Goal: Obtain resource: Obtain resource

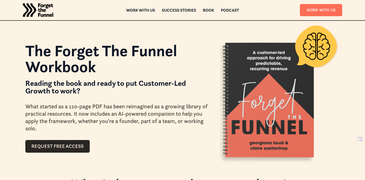
scroll to position [25, 0]
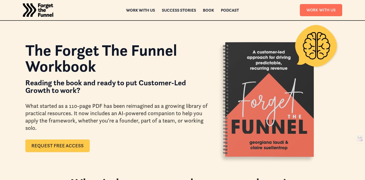
click at [52, 146] on link "Request Free Access" at bounding box center [57, 146] width 64 height 13
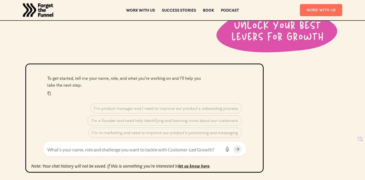
scroll to position [185, 0]
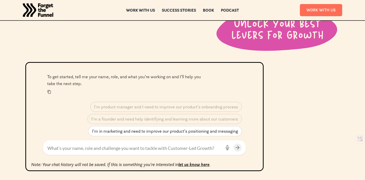
click at [127, 133] on p "I'm in marketing and need to improve our product's positioning and messaging" at bounding box center [165, 131] width 146 height 5
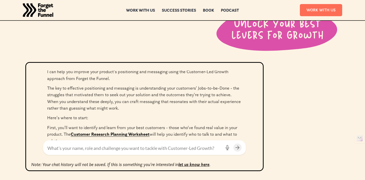
scroll to position [0, 0]
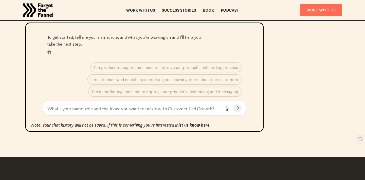
scroll to position [225, 0]
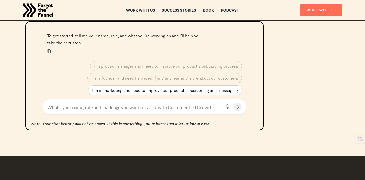
click at [124, 92] on p "I'm in marketing and need to improve our product's positioning and messaging" at bounding box center [165, 90] width 146 height 5
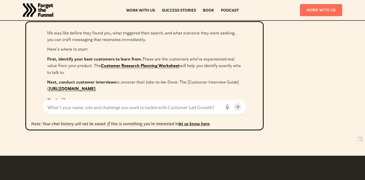
scroll to position [81, 0]
